Goal: Transaction & Acquisition: Purchase product/service

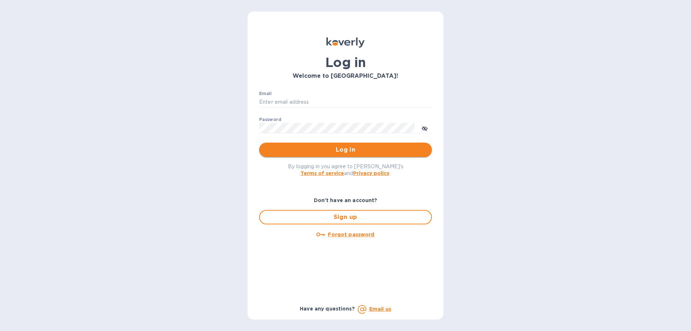
type input "[PERSON_NAME][EMAIL_ADDRESS][DOMAIN_NAME]"
click at [359, 152] on span "Log in" at bounding box center [345, 149] width 161 height 9
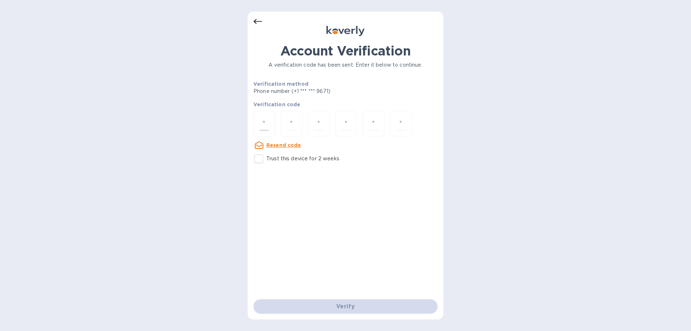
click at [264, 125] on input "number" at bounding box center [263, 123] width 9 height 13
type input "8"
type input "2"
type input "5"
type input "4"
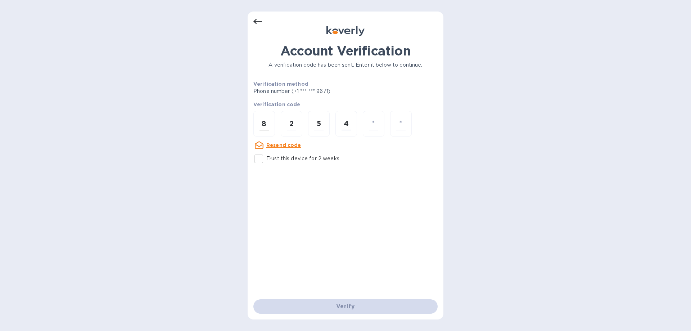
type input "0"
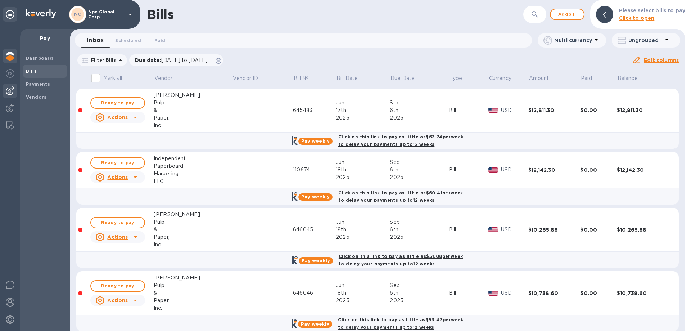
click at [11, 55] on img at bounding box center [10, 56] width 9 height 9
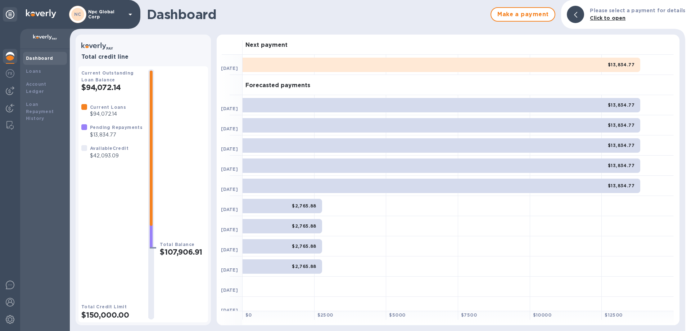
click at [46, 57] on b "Dashboard" at bounding box center [39, 57] width 27 height 5
click at [9, 56] on img at bounding box center [10, 56] width 9 height 9
click at [33, 71] on b "Loans" at bounding box center [33, 70] width 15 height 5
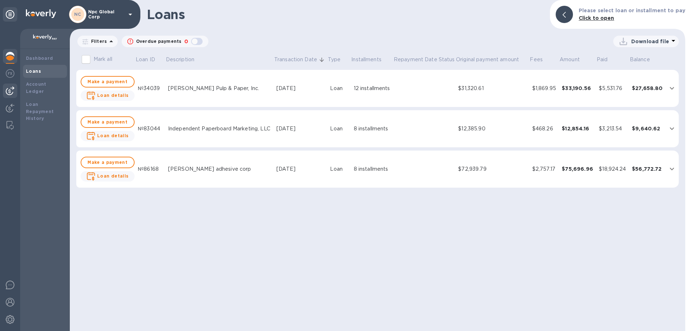
click at [9, 88] on img at bounding box center [10, 90] width 9 height 9
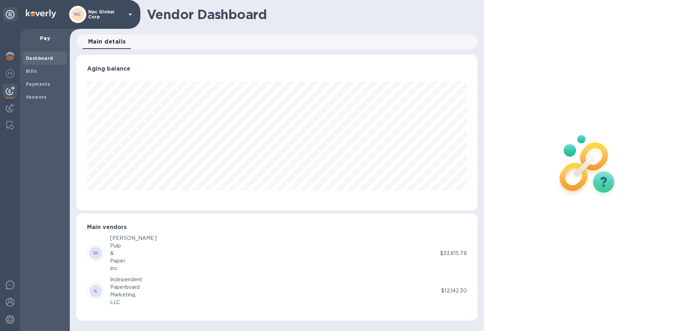
scroll to position [155, 401]
click at [8, 54] on img at bounding box center [10, 56] width 9 height 9
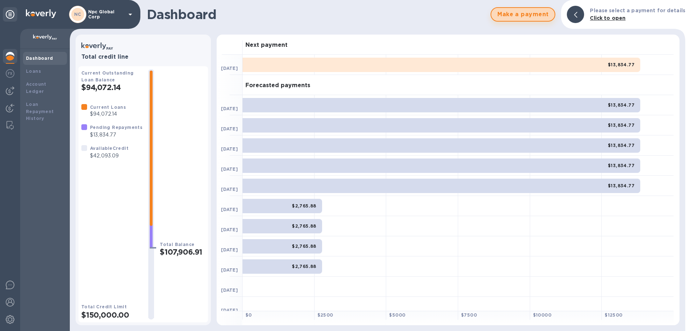
click at [545, 15] on span "Make a payment" at bounding box center [523, 14] width 52 height 9
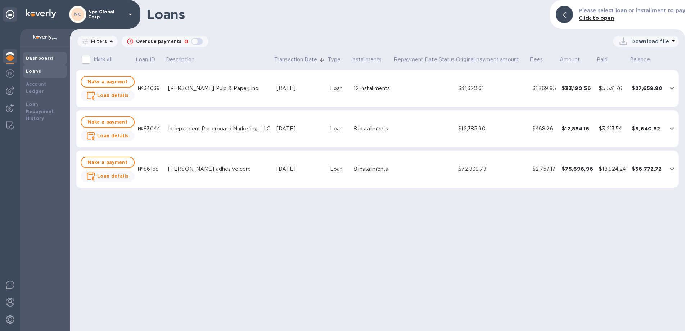
click at [41, 59] on b "Dashboard" at bounding box center [39, 57] width 27 height 5
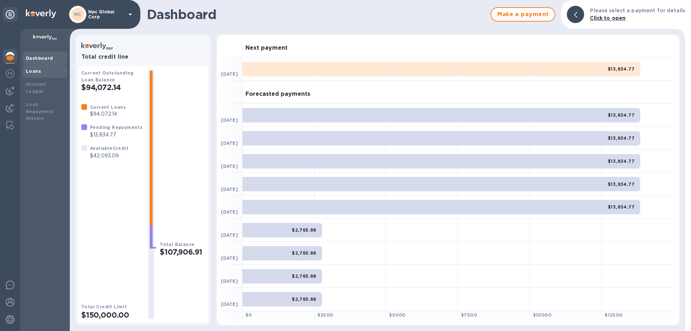
click at [36, 69] on b "Loans" at bounding box center [33, 70] width 15 height 5
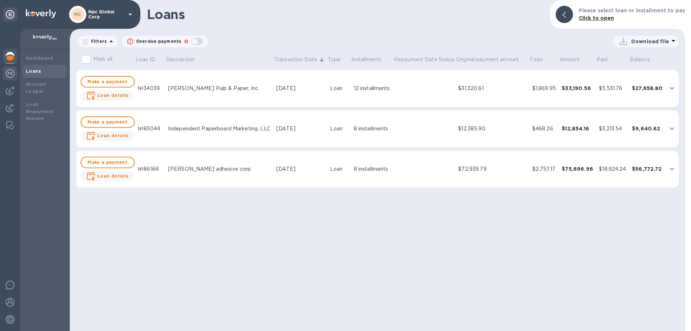
click at [6, 71] on img at bounding box center [10, 73] width 9 height 9
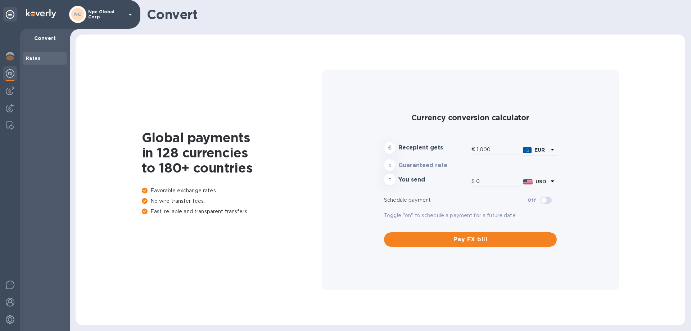
type input "1,177.87"
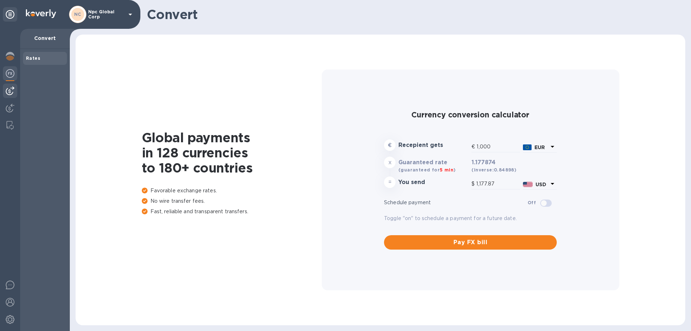
click at [6, 90] on img at bounding box center [10, 90] width 9 height 9
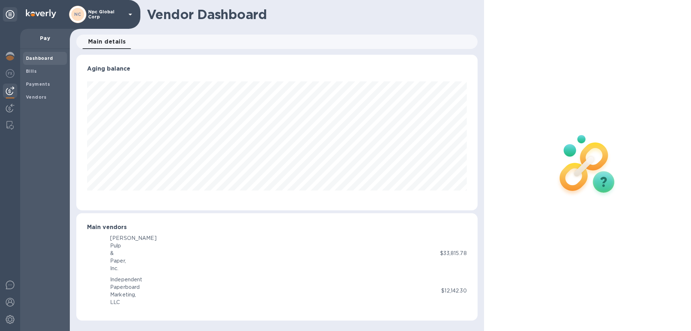
scroll to position [155, 401]
click at [9, 107] on img at bounding box center [10, 108] width 9 height 9
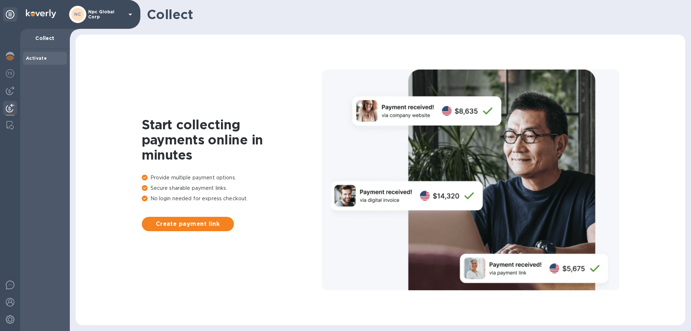
click at [96, 16] on p "Npc Global Corp" at bounding box center [106, 14] width 36 height 10
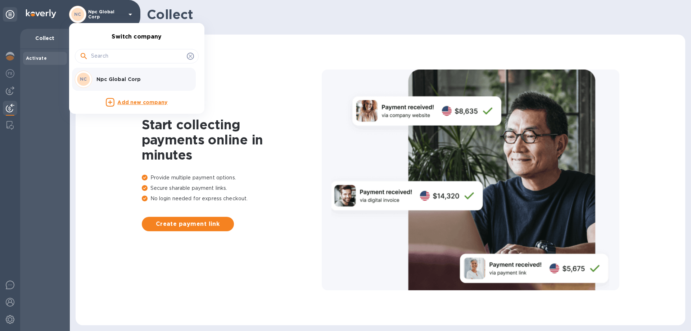
click at [9, 91] on div at bounding box center [345, 165] width 691 height 331
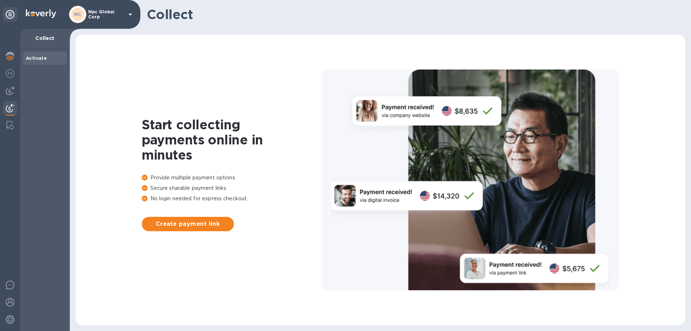
click at [10, 91] on img at bounding box center [10, 90] width 9 height 9
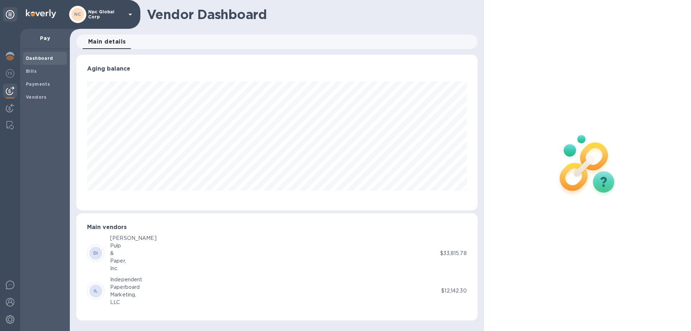
scroll to position [155, 401]
click at [44, 98] on b "Vendors" at bounding box center [36, 96] width 21 height 5
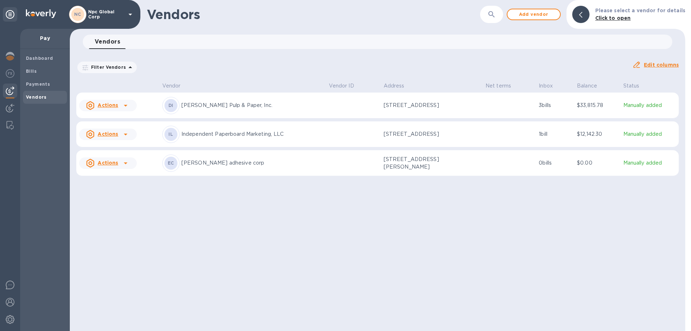
click at [225, 133] on p "Independent Paperboard Marketing, LLC" at bounding box center [252, 134] width 142 height 8
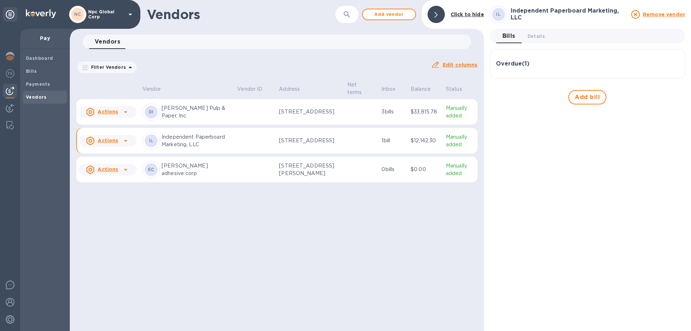
click at [115, 143] on u "Actions" at bounding box center [107, 140] width 21 height 6
click at [457, 146] on div at bounding box center [345, 165] width 691 height 331
click at [126, 142] on icon at bounding box center [126, 141] width 4 height 2
click at [316, 141] on div at bounding box center [345, 165] width 691 height 331
click at [236, 140] on td at bounding box center [255, 141] width 42 height 26
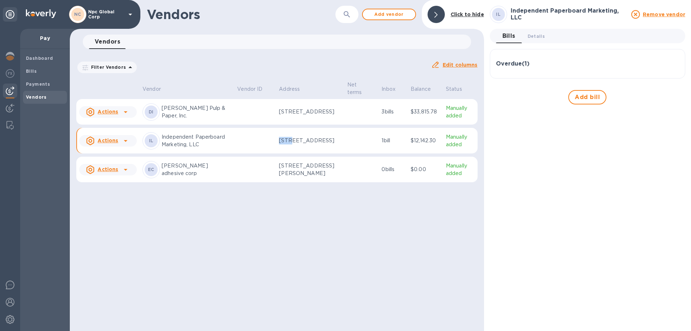
click at [236, 139] on td at bounding box center [255, 141] width 42 height 26
drag, startPoint x: 210, startPoint y: 144, endPoint x: 193, endPoint y: 141, distance: 17.1
click at [210, 144] on p "Independent Paperboard Marketing, LLC" at bounding box center [197, 140] width 70 height 15
click at [107, 143] on u "Actions" at bounding box center [107, 140] width 21 height 6
click at [112, 177] on p "Add new bill" at bounding box center [115, 175] width 33 height 8
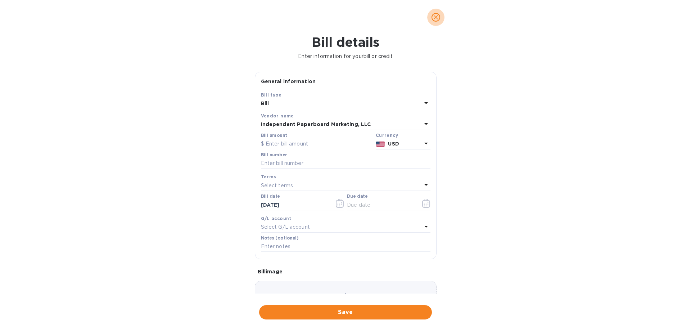
click at [436, 19] on icon "close" at bounding box center [435, 17] width 7 height 7
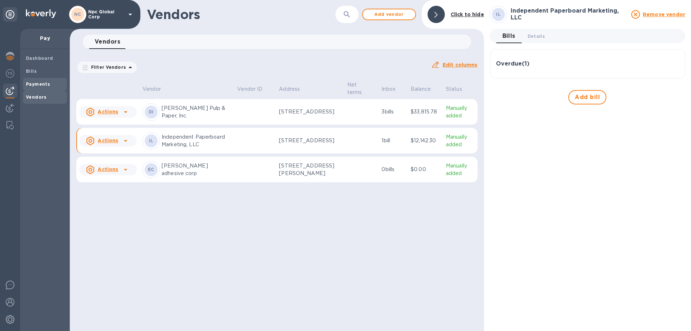
click at [42, 84] on b "Payments" at bounding box center [38, 83] width 24 height 5
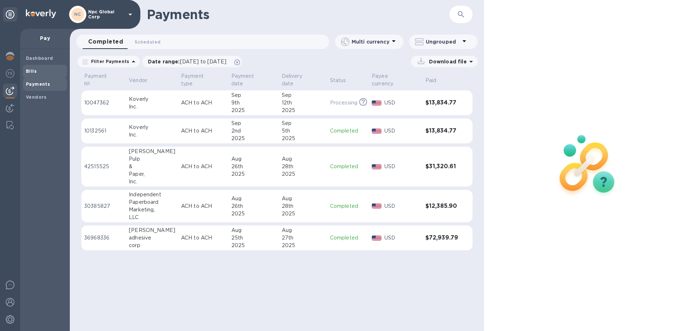
click at [33, 70] on b "Bills" at bounding box center [31, 70] width 11 height 5
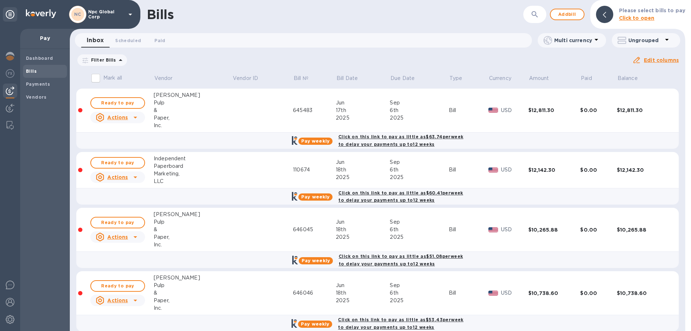
click at [363, 193] on b "Click on this link to pay as little as $60.41 per week to delay your payments u…" at bounding box center [400, 196] width 124 height 13
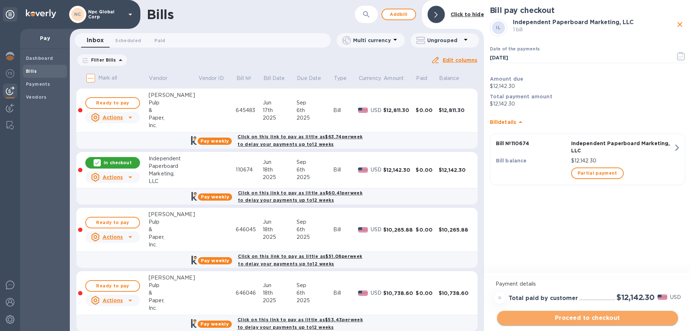
click at [599, 316] on span "Proceed to checkout" at bounding box center [587, 317] width 169 height 9
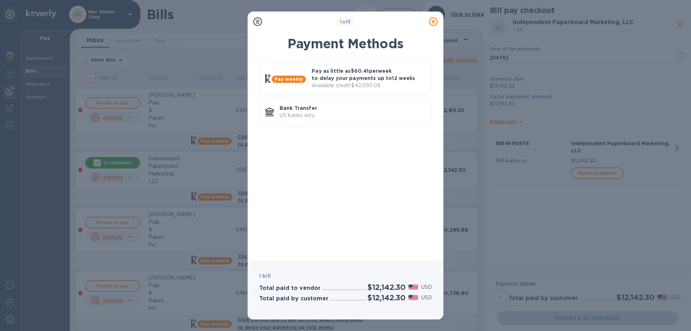
click at [433, 23] on icon at bounding box center [433, 21] width 9 height 9
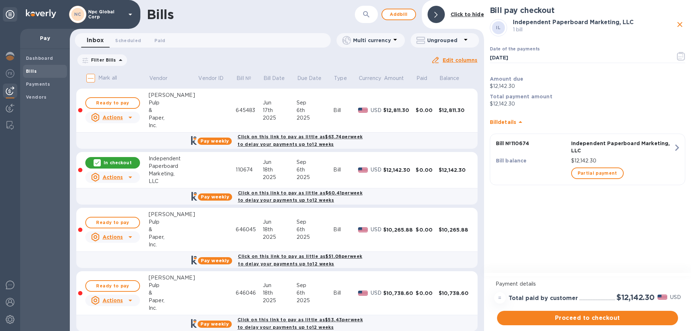
click at [628, 144] on p "Independent Paperboard Marketing, LLC" at bounding box center [622, 147] width 102 height 14
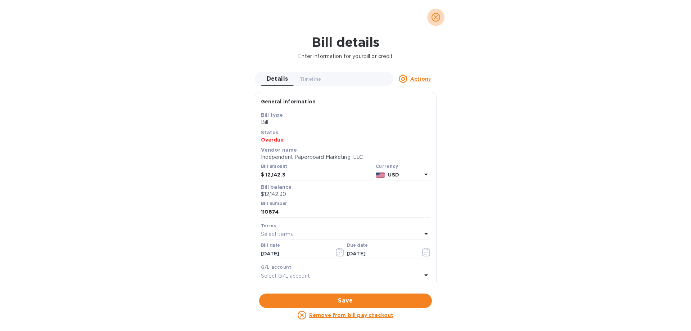
click at [434, 19] on icon "close" at bounding box center [435, 17] width 7 height 7
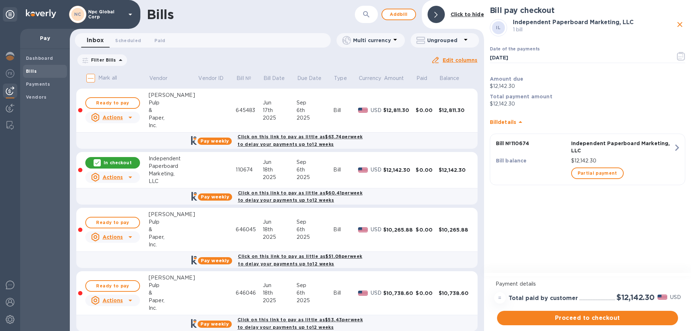
click at [670, 145] on icon "button" at bounding box center [676, 147] width 13 height 13
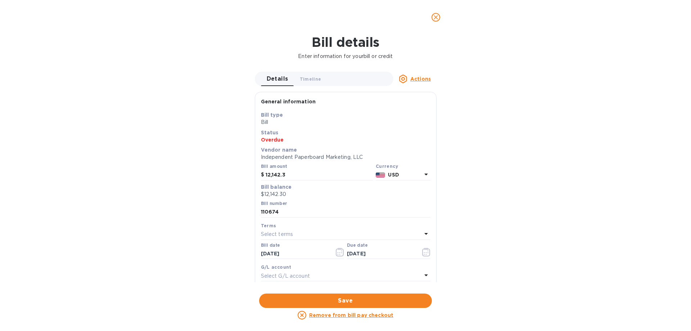
click at [436, 16] on icon "close" at bounding box center [435, 17] width 7 height 7
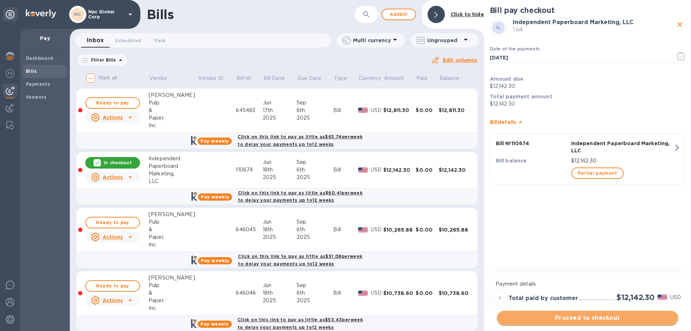
click at [619, 319] on span "Proceed to checkout" at bounding box center [587, 317] width 169 height 9
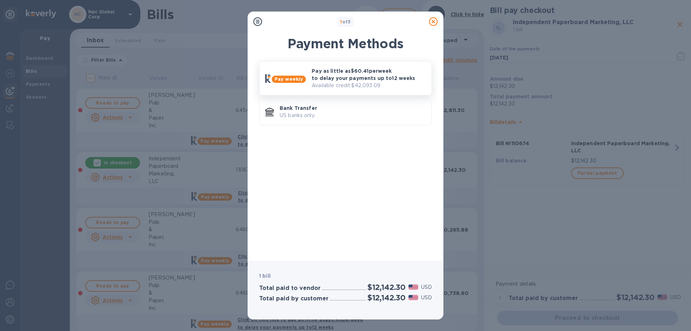
click at [357, 76] on p "Pay as little as $60.41 per week to delay your payments up to 12 weeks" at bounding box center [369, 74] width 114 height 14
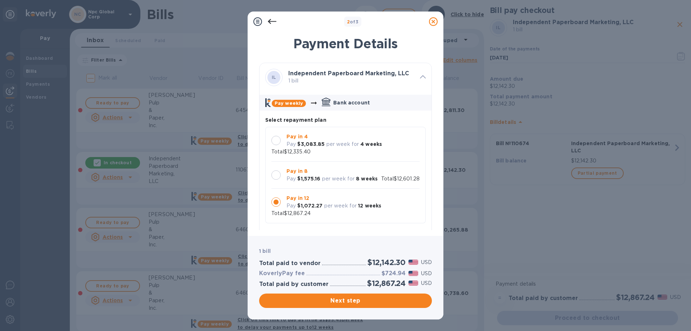
click at [275, 174] on div at bounding box center [275, 174] width 9 height 9
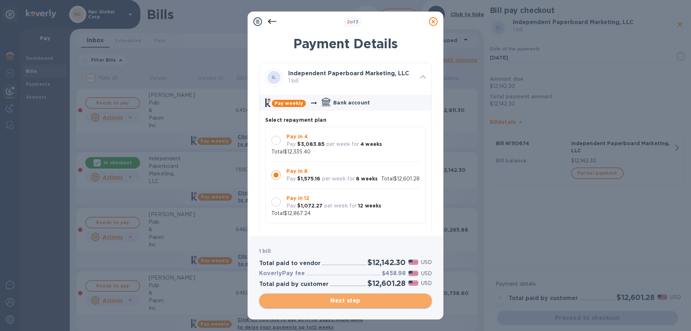
click at [366, 301] on span "Next step" at bounding box center [345, 300] width 161 height 9
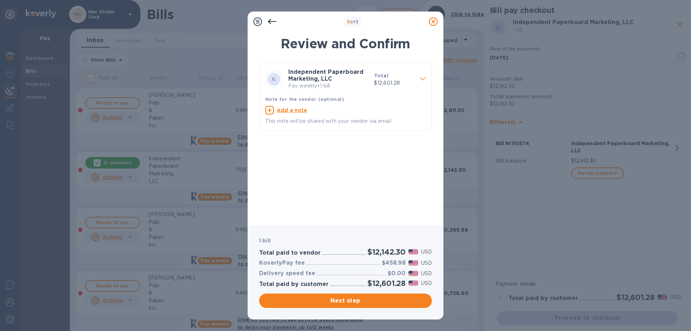
click at [291, 109] on u "Add a note" at bounding box center [292, 110] width 31 height 6
click at [291, 111] on textarea at bounding box center [339, 111] width 149 height 6
drag, startPoint x: 269, startPoint y: 111, endPoint x: 265, endPoint y: 112, distance: 4.4
click at [265, 112] on div "Onvoice 110674 x This note will be shared with your vendor via email" at bounding box center [340, 115] width 152 height 23
type textarea "Invoice 110674"
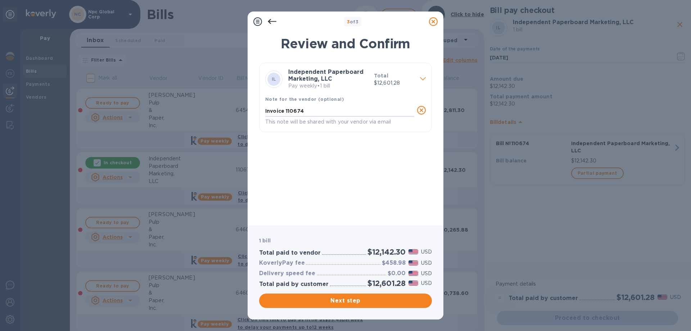
click at [342, 300] on span "Next step" at bounding box center [345, 300] width 161 height 9
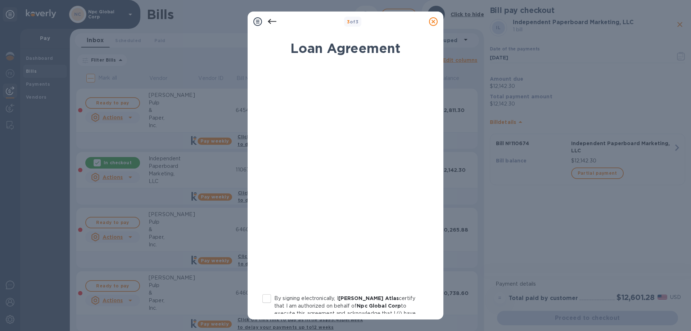
scroll to position [72, 0]
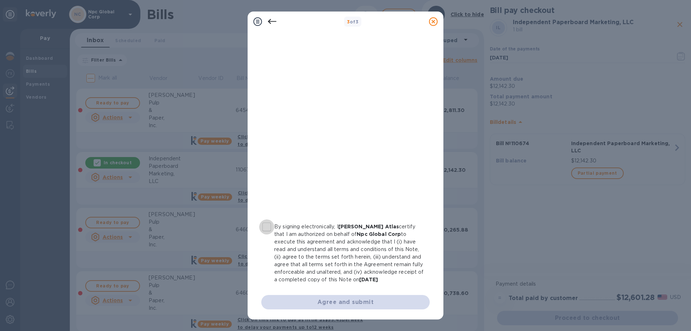
click at [269, 225] on input "By signing electronically, I [PERSON_NAME] Atlas certify that I am authorized o…" at bounding box center [266, 226] width 15 height 15
checkbox input "true"
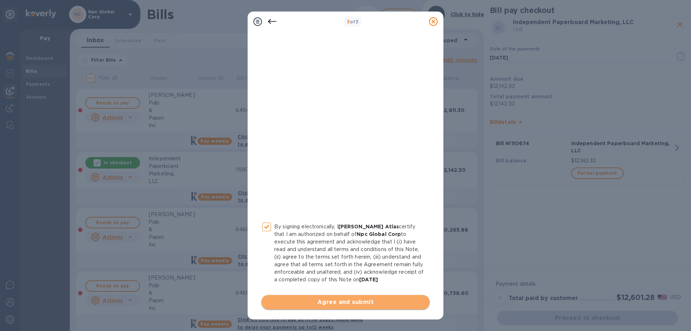
click at [351, 303] on span "Agree and submit" at bounding box center [345, 302] width 157 height 9
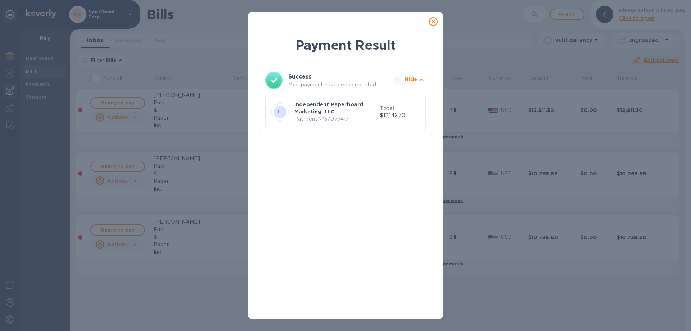
click at [434, 23] on icon at bounding box center [433, 21] width 9 height 9
